Goal: Task Accomplishment & Management: Use online tool/utility

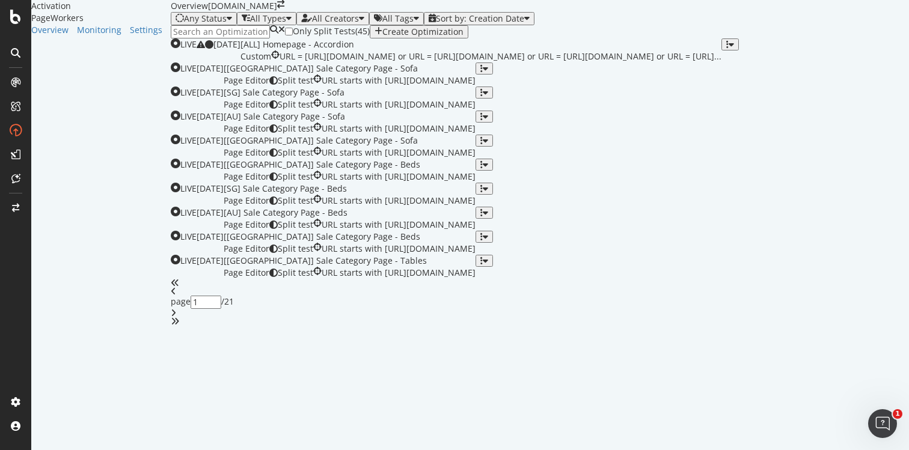
click at [382, 37] on icon "button" at bounding box center [379, 32] width 8 height 10
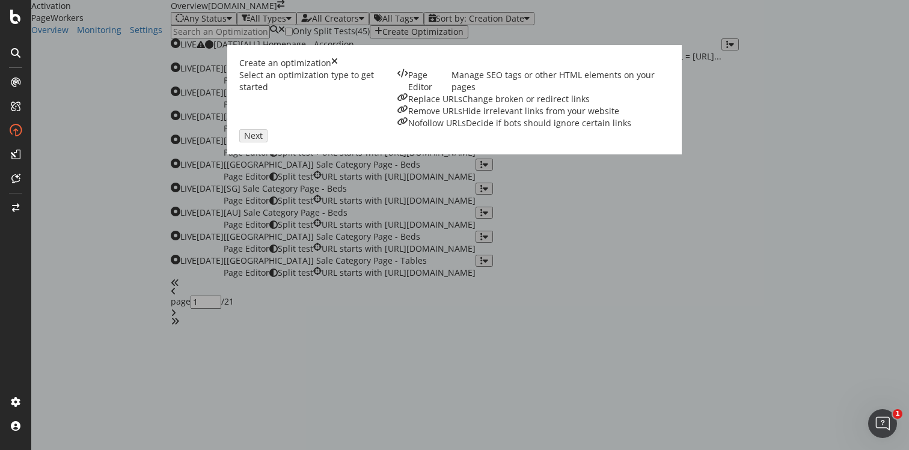
click at [398, 93] on div "Page Editor Manage SEO tags or other HTML elements on your pages" at bounding box center [534, 81] width 272 height 24
click at [268, 143] on button "Next" at bounding box center [253, 135] width 28 height 13
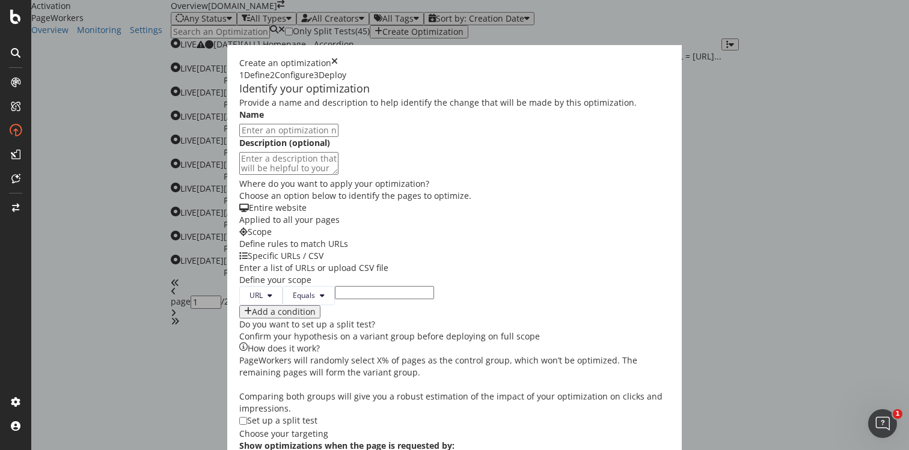
click at [339, 137] on input "modal" at bounding box center [288, 130] width 99 height 13
type input "4"
type input "Temporary 404 of a wrong Homepage"
click at [335, 299] on input "modal" at bounding box center [384, 292] width 99 height 13
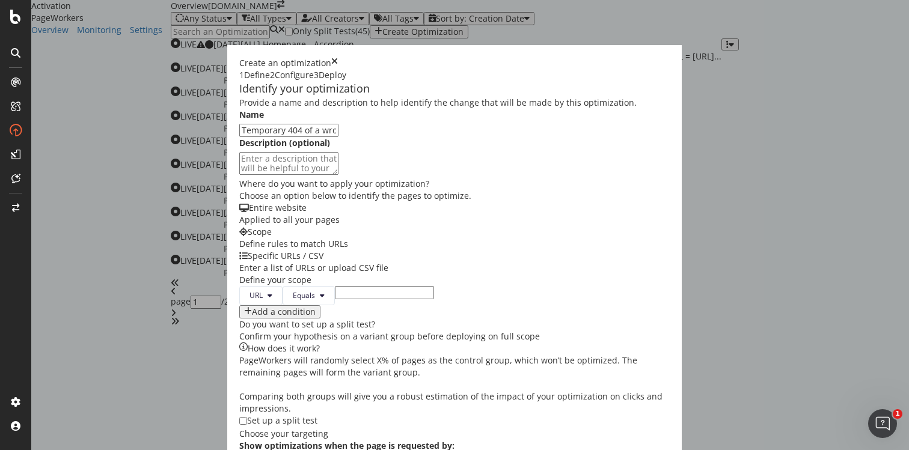
paste input "[URL][DOMAIN_NAME]"
type input "[URL][DOMAIN_NAME]"
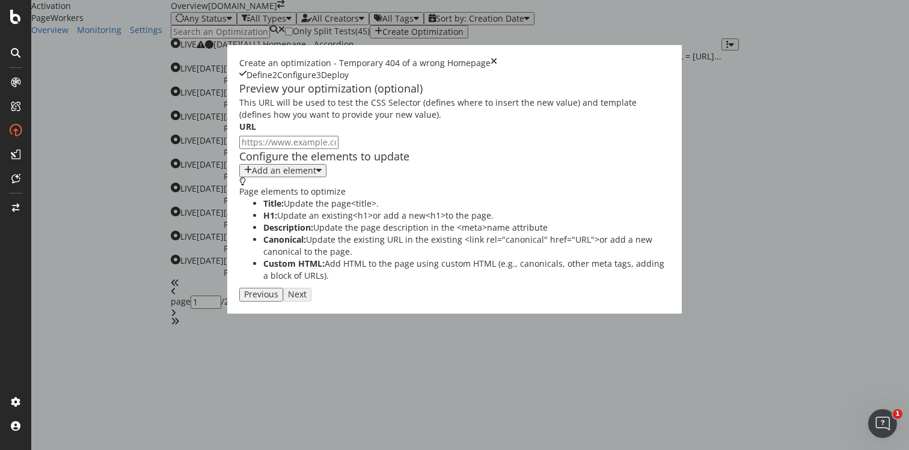
click at [283, 301] on button "Previous" at bounding box center [261, 294] width 44 height 13
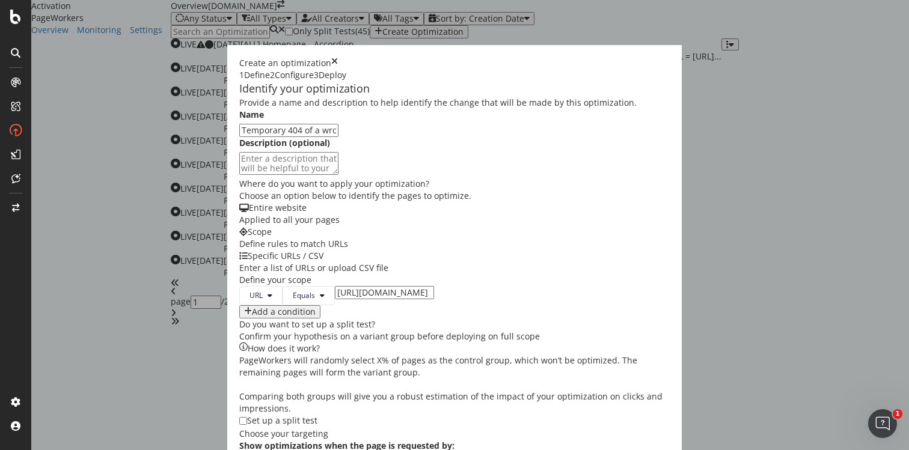
click at [338, 57] on icon "times" at bounding box center [334, 63] width 7 height 12
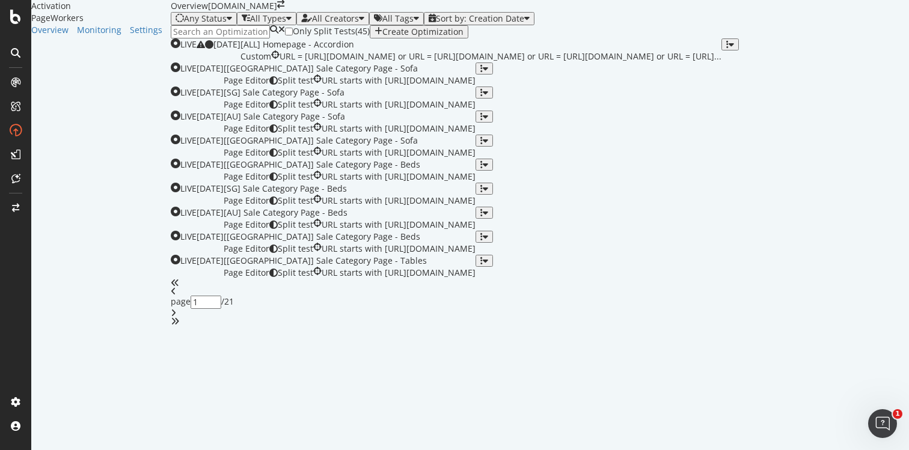
click at [382, 37] on icon "button" at bounding box center [379, 32] width 8 height 10
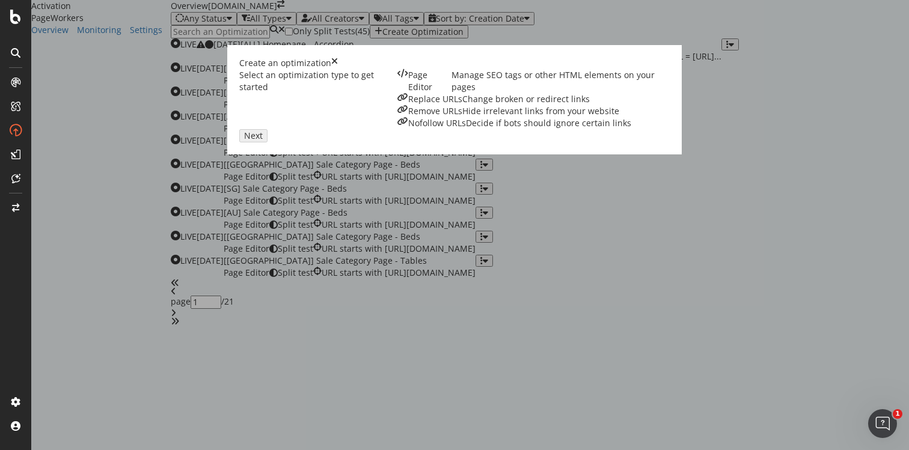
click at [498, 117] on div "Remove URLs Hide irrelevant links from your website" at bounding box center [534, 111] width 272 height 12
click at [263, 141] on div "Next" at bounding box center [253, 136] width 19 height 10
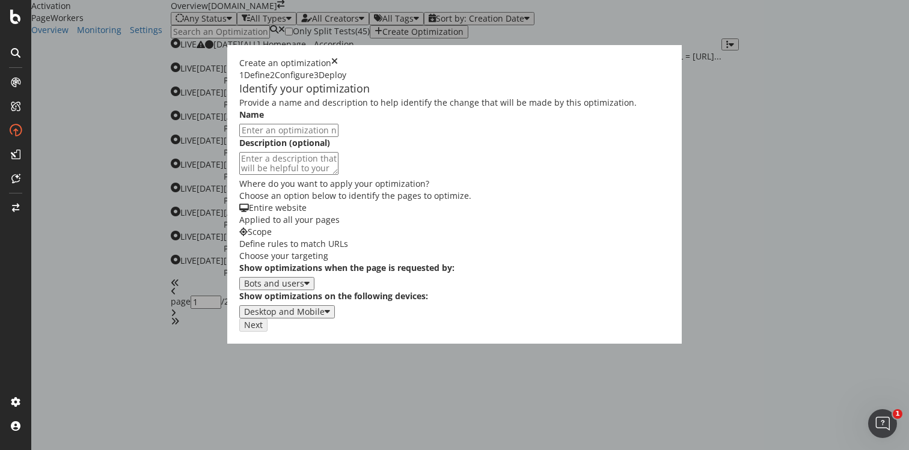
click at [322, 137] on input "modal" at bounding box center [288, 130] width 99 height 13
type input "Remove wrong Homepage"
click at [280, 238] on div "Scope" at bounding box center [454, 232] width 431 height 12
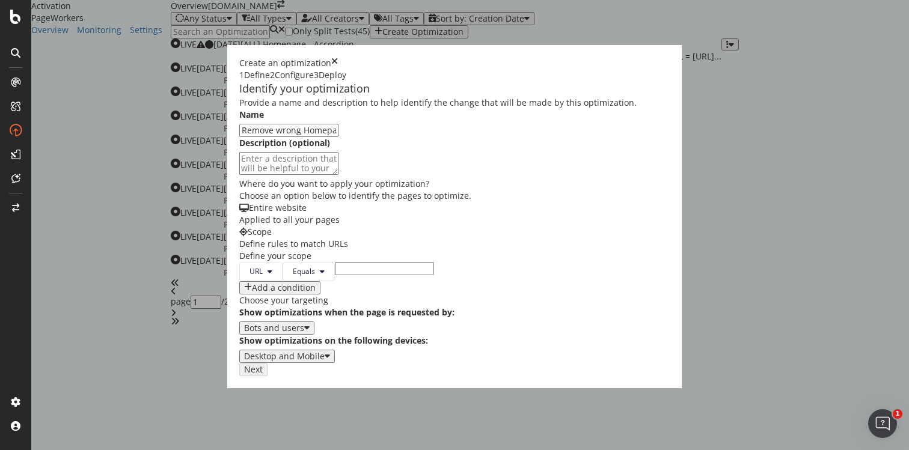
scroll to position [79, 0]
click at [335, 275] on input "modal" at bounding box center [384, 268] width 99 height 13
paste input "[URL][DOMAIN_NAME]"
type input "[URL][DOMAIN_NAME]"
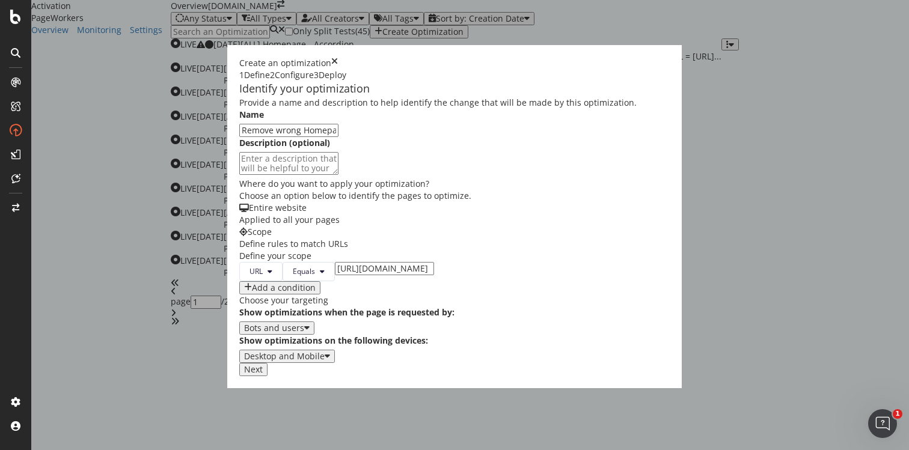
click at [263, 375] on div "Next" at bounding box center [253, 370] width 19 height 10
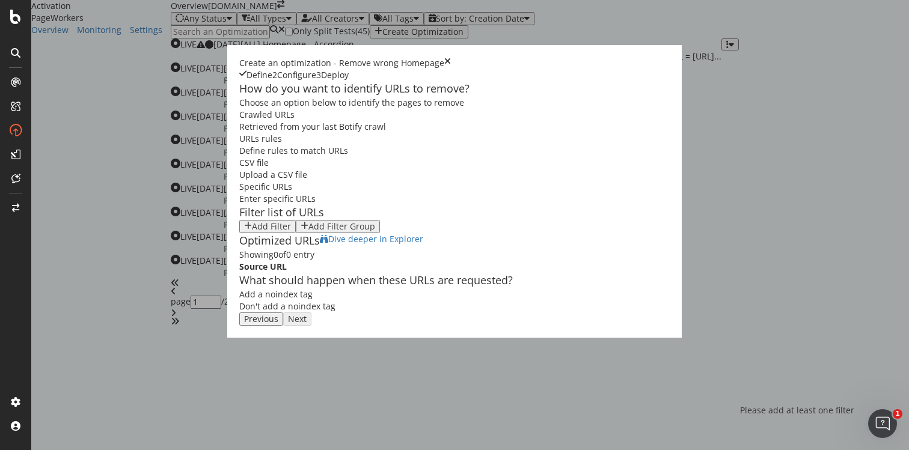
scroll to position [115, 0]
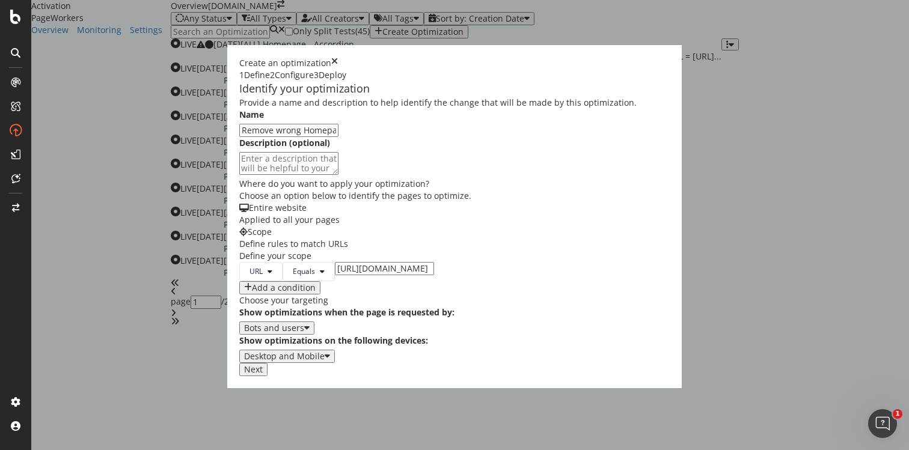
scroll to position [187, 0]
click at [275, 226] on div "Scope Define rules to match URLs" at bounding box center [454, 238] width 431 height 24
click at [670, 376] on div "Next" at bounding box center [454, 369] width 431 height 13
click at [263, 375] on div "Next" at bounding box center [253, 370] width 19 height 10
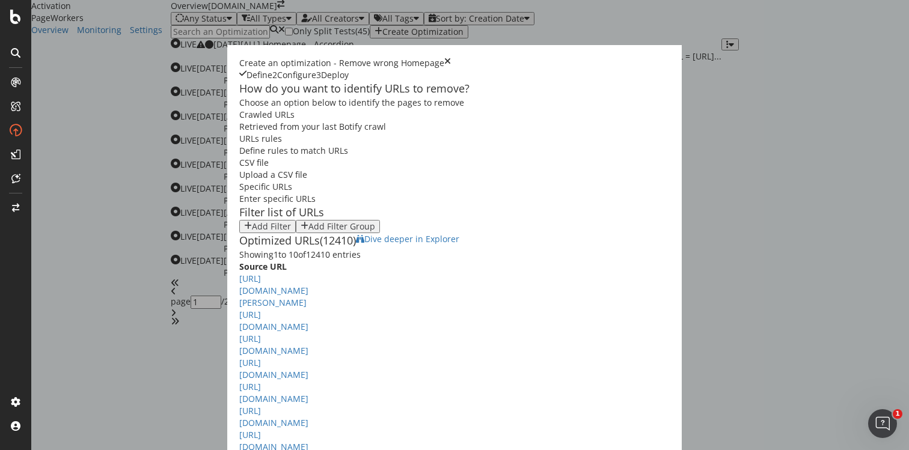
scroll to position [2, 0]
click at [518, 181] on div "Specific URLs Enter specific URLs" at bounding box center [454, 193] width 431 height 24
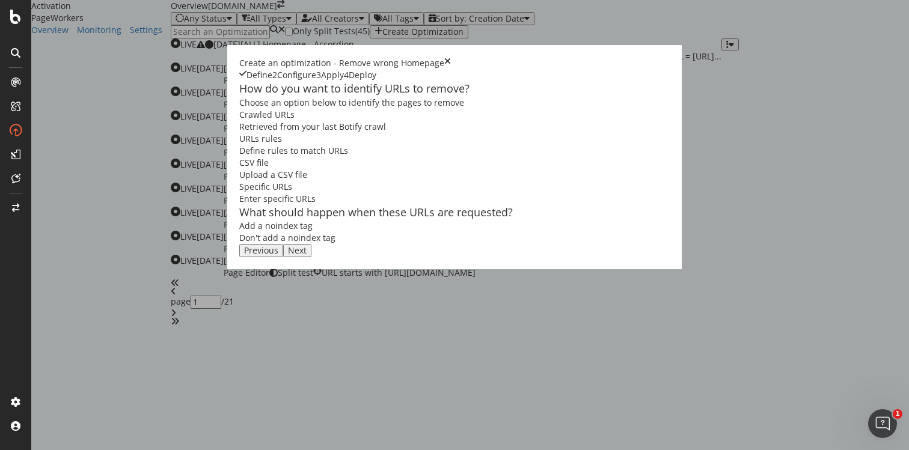
click at [239, 232] on div "Add a noindex tag" at bounding box center [275, 226] width 73 height 12
click at [308, 157] on div "Define rules to match URLs" at bounding box center [454, 151] width 431 height 12
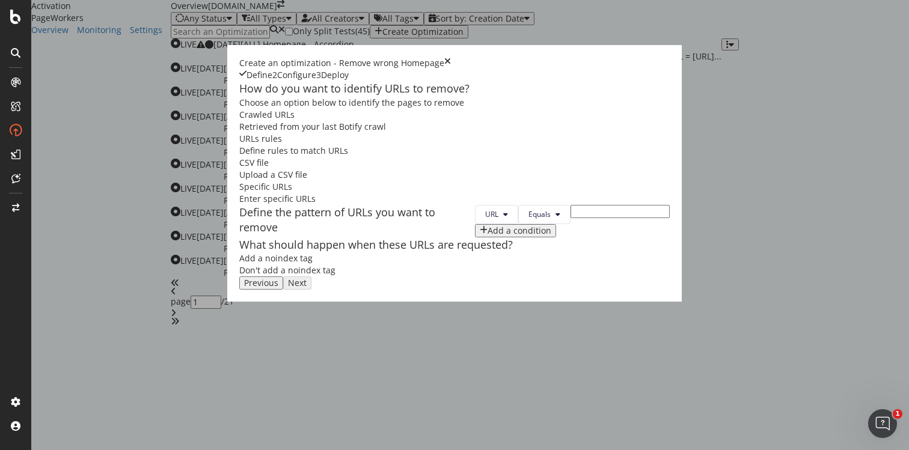
click at [571, 218] on input "modal" at bounding box center [620, 211] width 99 height 13
paste input "[URL][DOMAIN_NAME]"
type input "[URL][DOMAIN_NAME]"
click at [312, 290] on button "Next" at bounding box center [297, 283] width 28 height 13
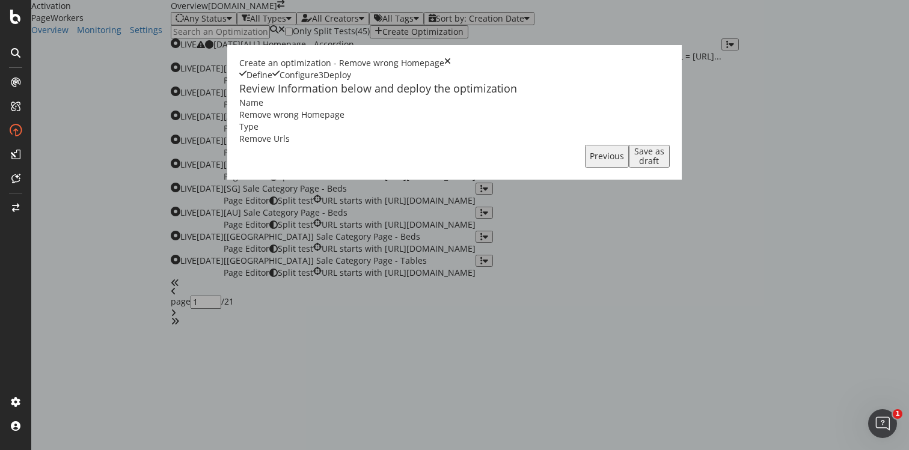
click at [665, 166] on div "Save as draft" at bounding box center [649, 156] width 31 height 19
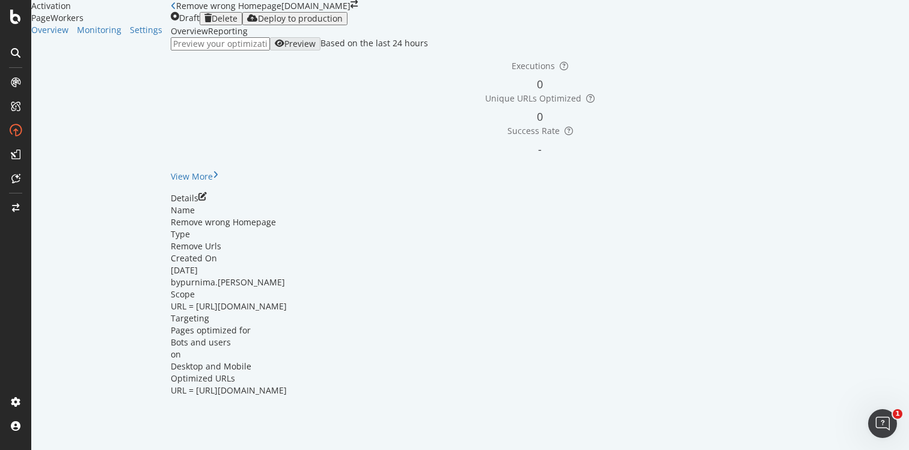
click at [343, 23] on div "Deploy to production" at bounding box center [300, 19] width 85 height 10
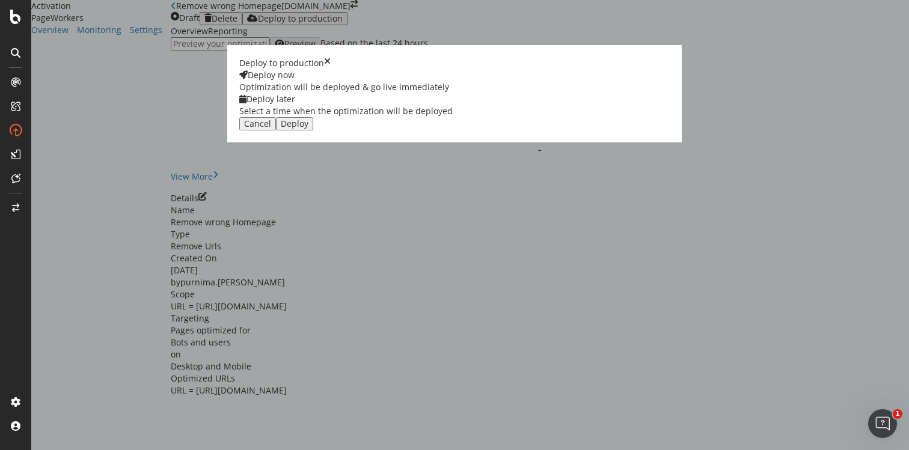
click at [308, 129] on div "Deploy" at bounding box center [295, 124] width 28 height 10
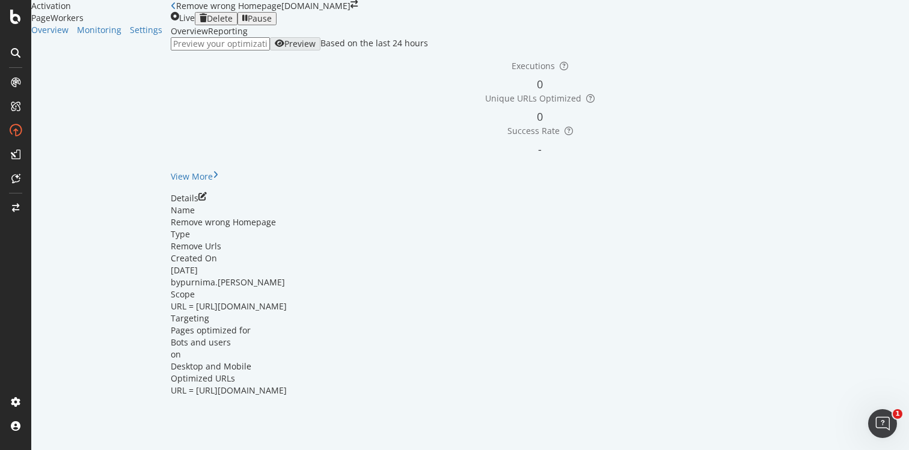
click at [7, 450] on icon "close toast" at bounding box center [3, 456] width 7 height 12
click at [254, 51] on input "url" at bounding box center [220, 43] width 99 height 13
paste input "[URL][DOMAIN_NAME]"
type input "[URL][DOMAIN_NAME]"
click at [316, 49] on div "Preview" at bounding box center [299, 44] width 31 height 10
